Goal: Check status

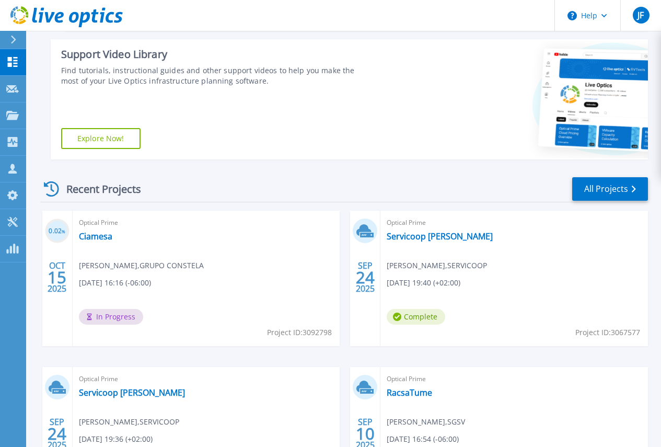
scroll to position [157, 0]
click at [91, 235] on link "Ciamesa" at bounding box center [95, 235] width 33 height 10
